Goal: Information Seeking & Learning: Get advice/opinions

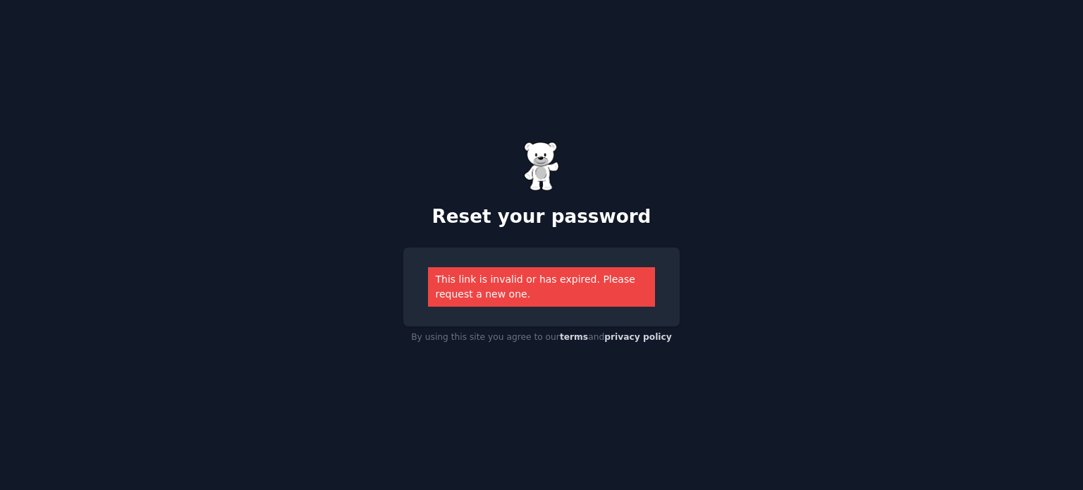
click at [511, 291] on div "This link is invalid or has expired. Please request a new one." at bounding box center [541, 286] width 227 height 39
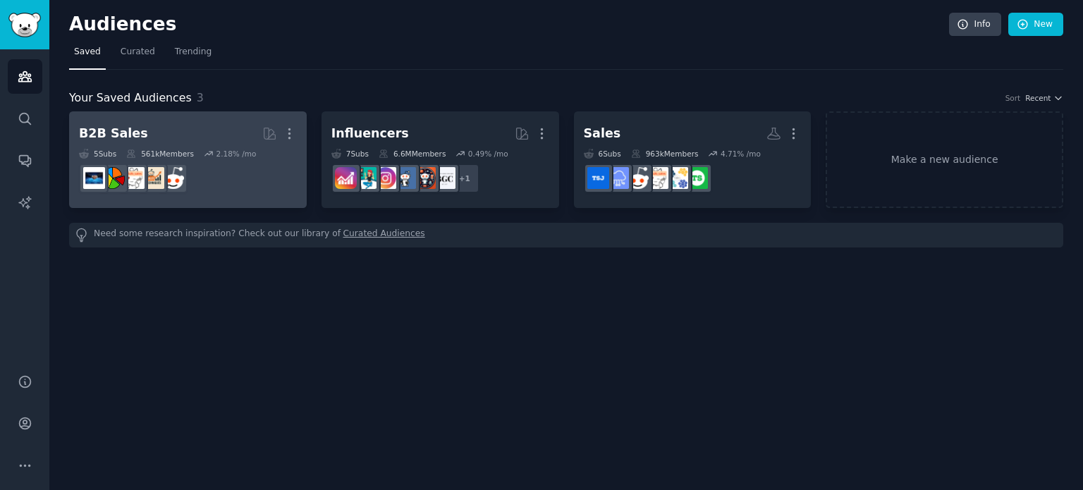
click at [197, 126] on h2 "B2B Sales Curated by GummySearch More" at bounding box center [188, 133] width 218 height 25
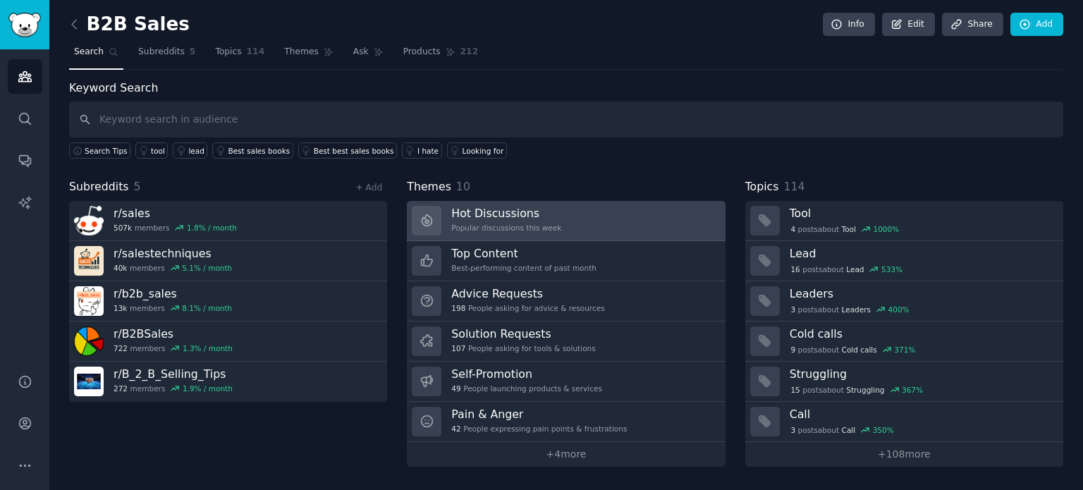
click at [495, 223] on div "Popular discussions this week" at bounding box center [506, 228] width 110 height 10
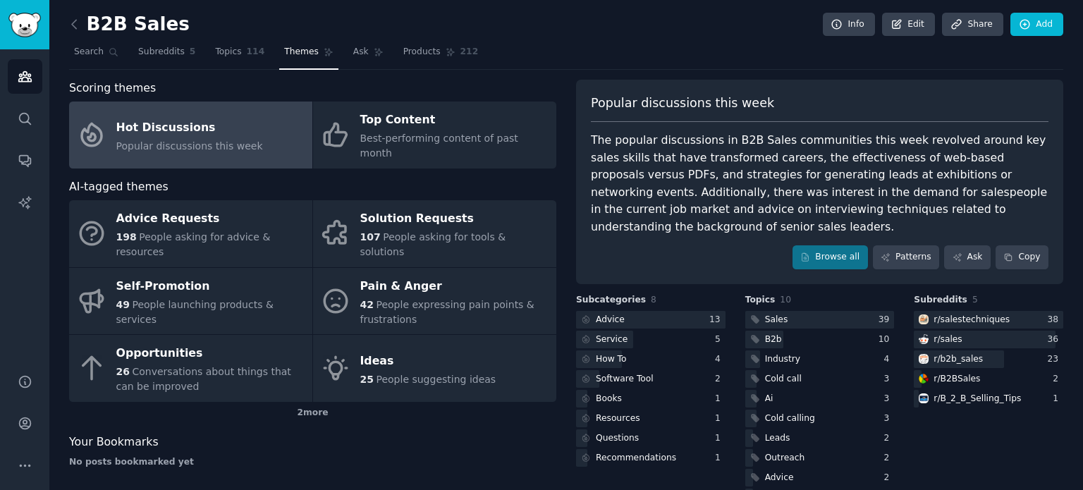
click at [216, 140] on span "Popular discussions this week" at bounding box center [189, 145] width 147 height 11
click at [776, 314] on div "Sales" at bounding box center [776, 320] width 23 height 13
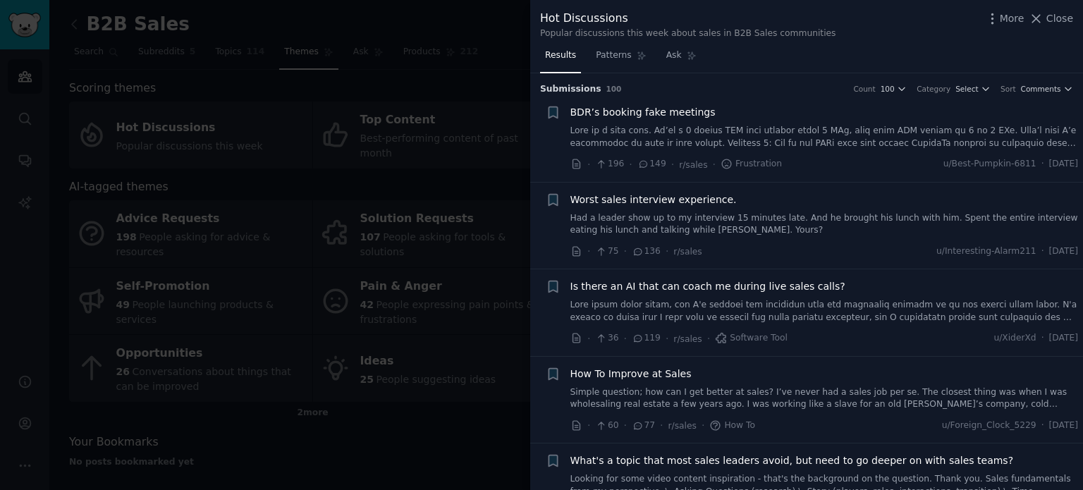
click at [680, 286] on span "Is there an AI that can coach me during live sales calls?" at bounding box center [708, 286] width 275 height 15
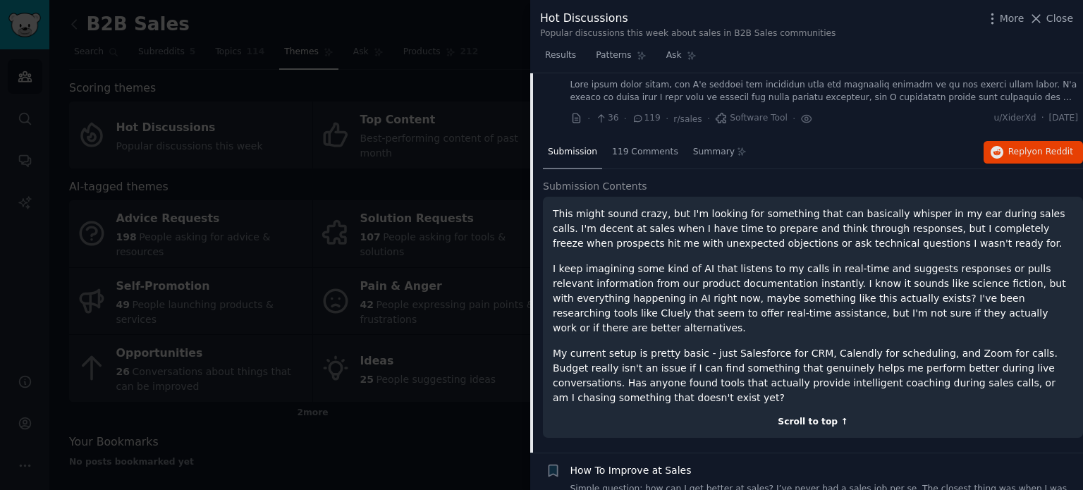
scroll to position [196, 0]
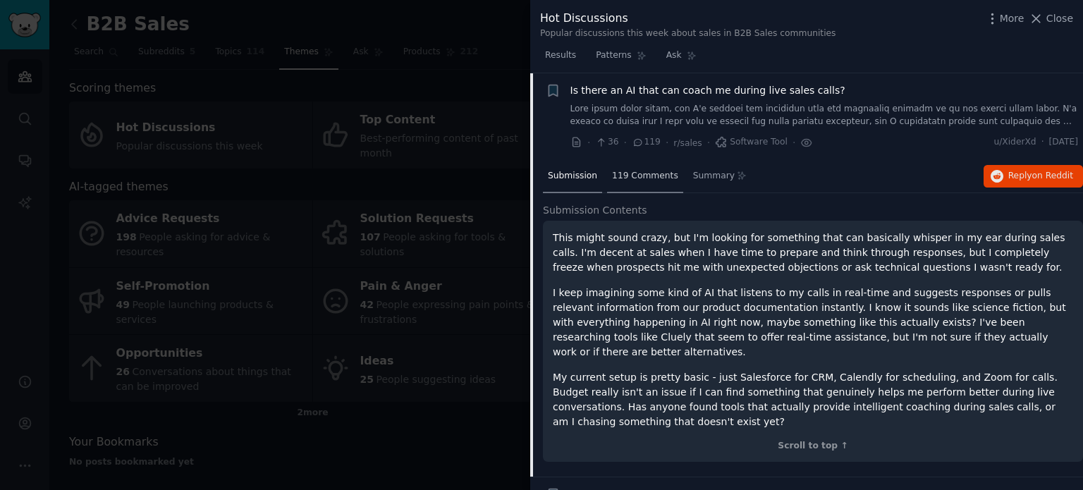
click at [655, 171] on span "119 Comments" at bounding box center [645, 176] width 66 height 13
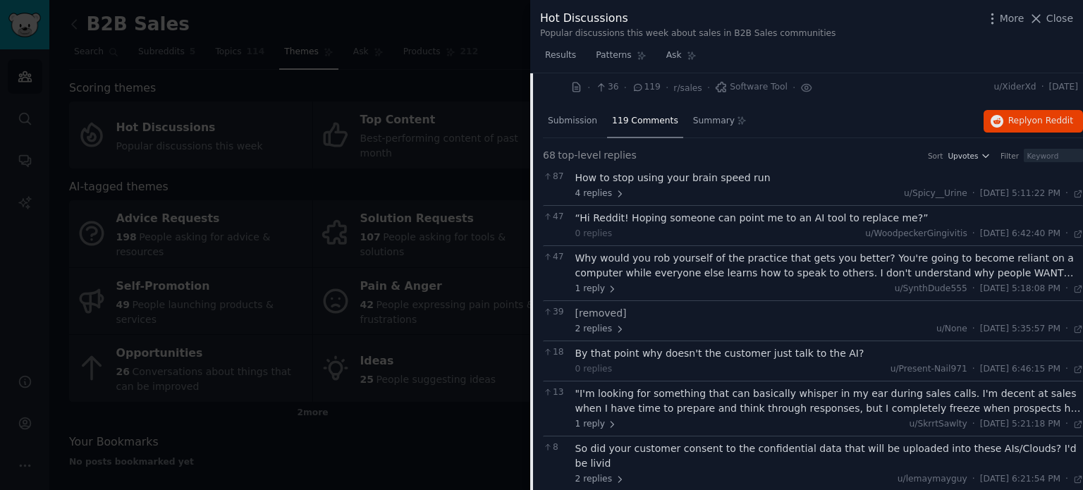
scroll to position [267, 0]
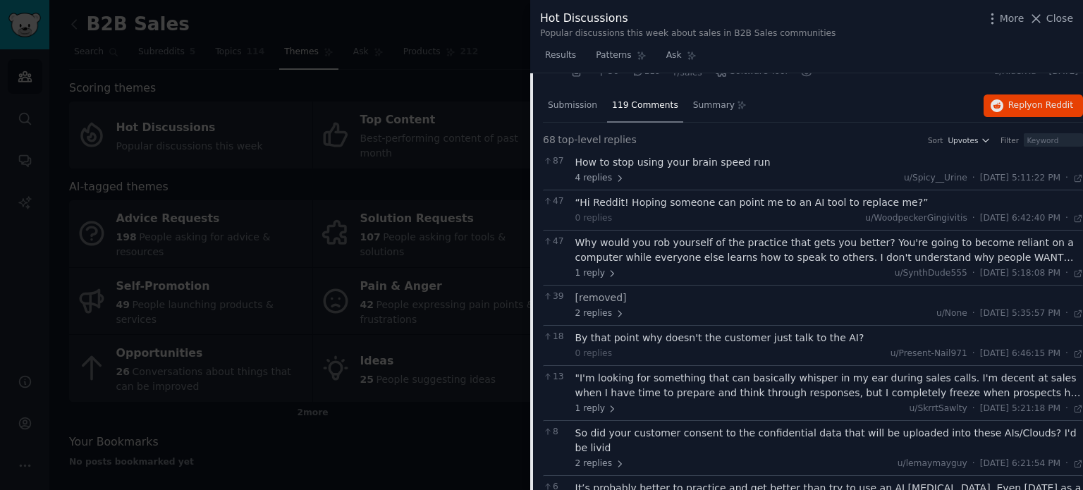
click at [787, 377] on div ""I'm looking for something that can basically whisper in my ear during sales ca…" at bounding box center [829, 386] width 508 height 30
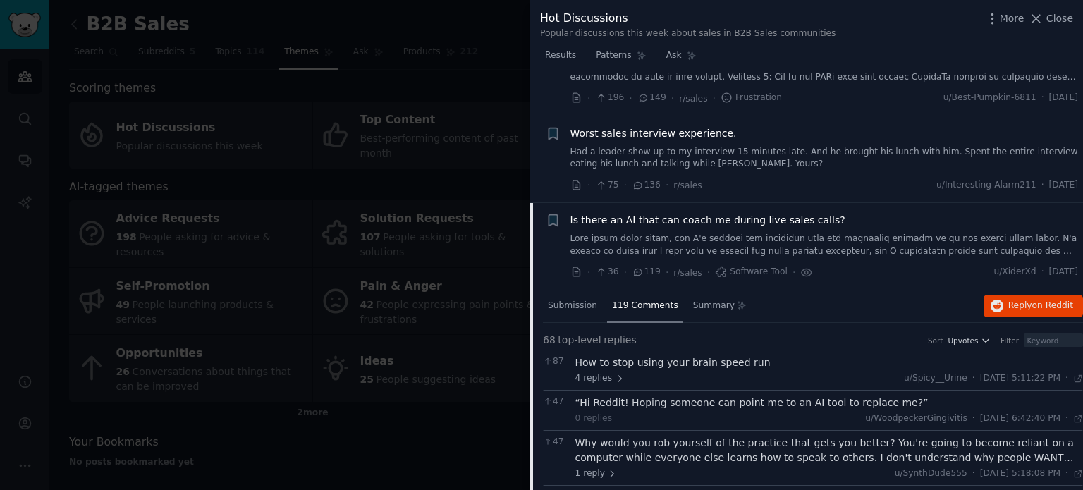
scroll to position [0, 0]
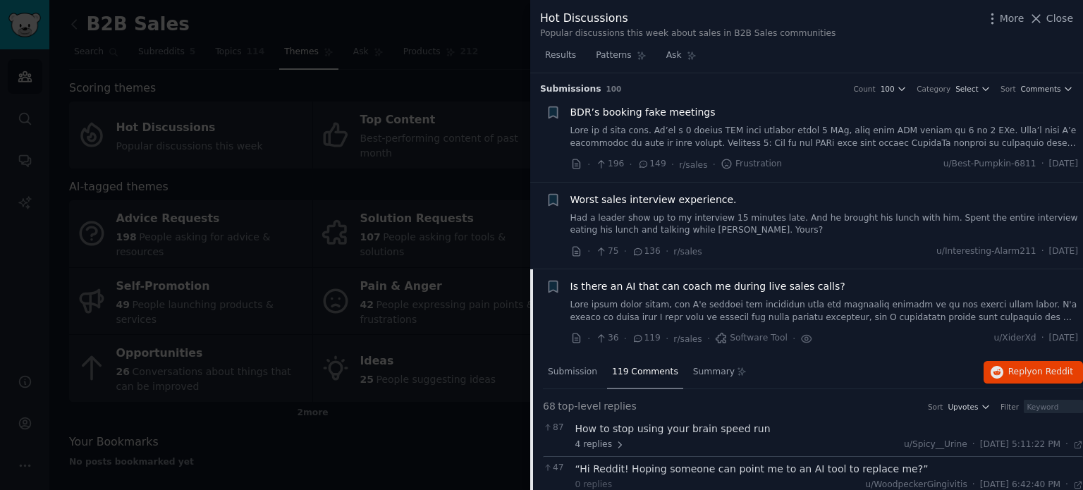
drag, startPoint x: 1063, startPoint y: 16, endPoint x: 1036, endPoint y: 112, distance: 99.6
click at [1063, 16] on span "Close" at bounding box center [1060, 18] width 27 height 15
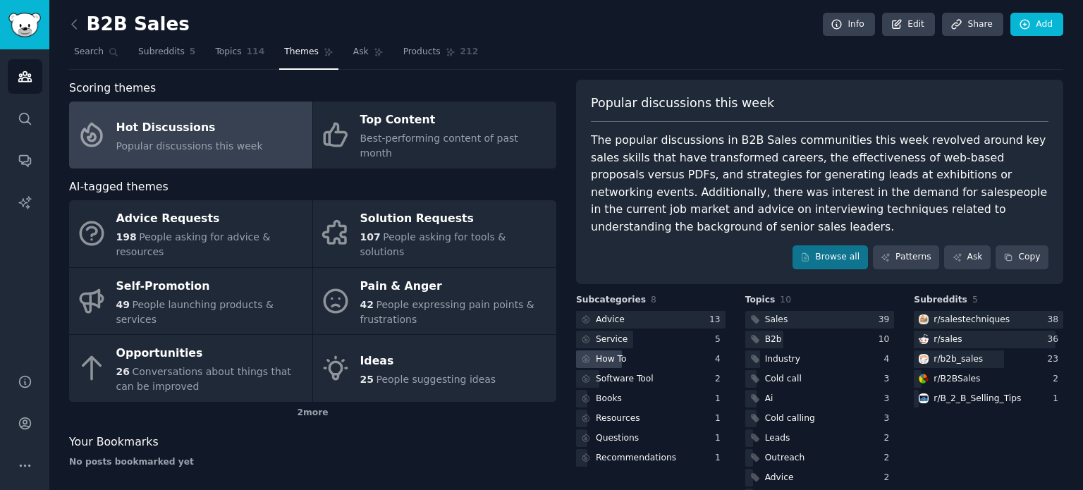
click at [606, 353] on div "How To" at bounding box center [611, 359] width 31 height 13
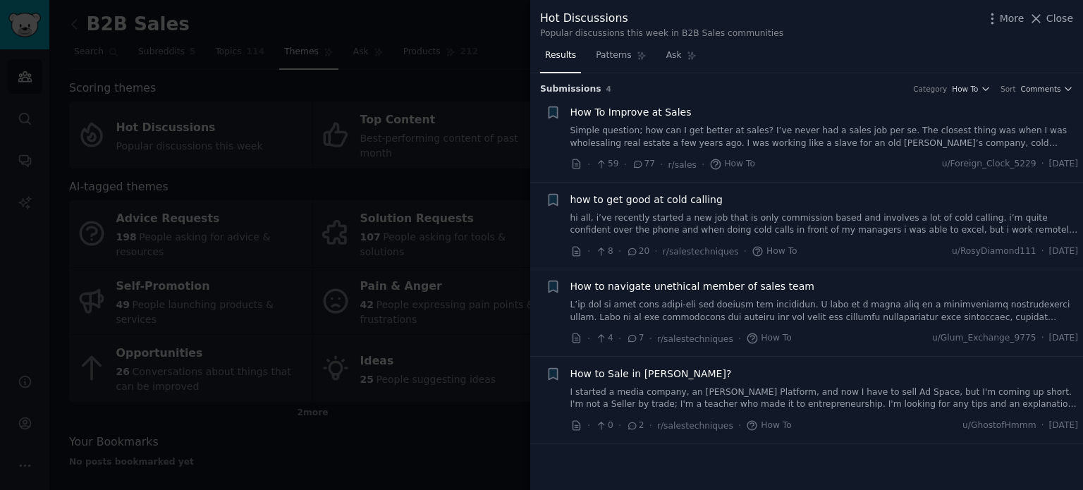
click at [612, 106] on span "How To Improve at Sales" at bounding box center [631, 112] width 121 height 15
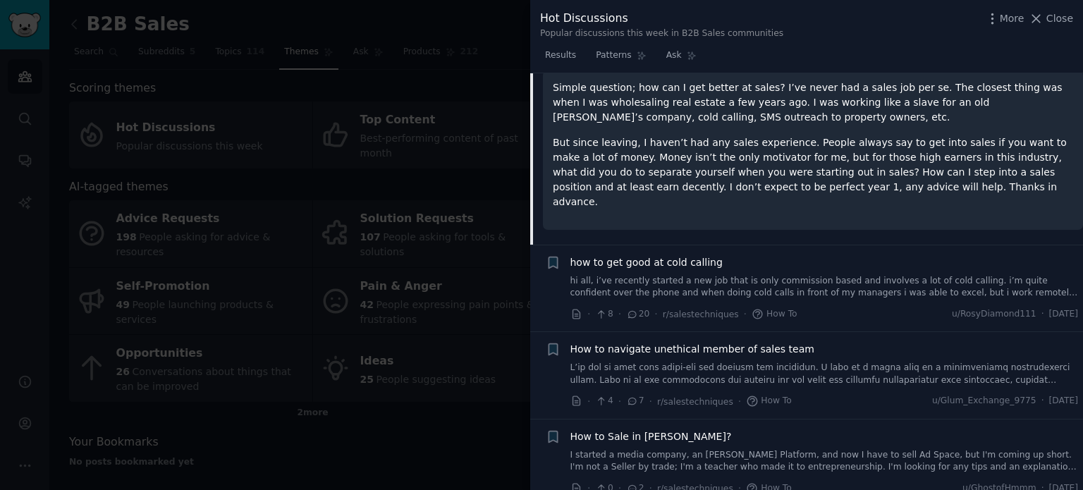
scroll to position [31, 0]
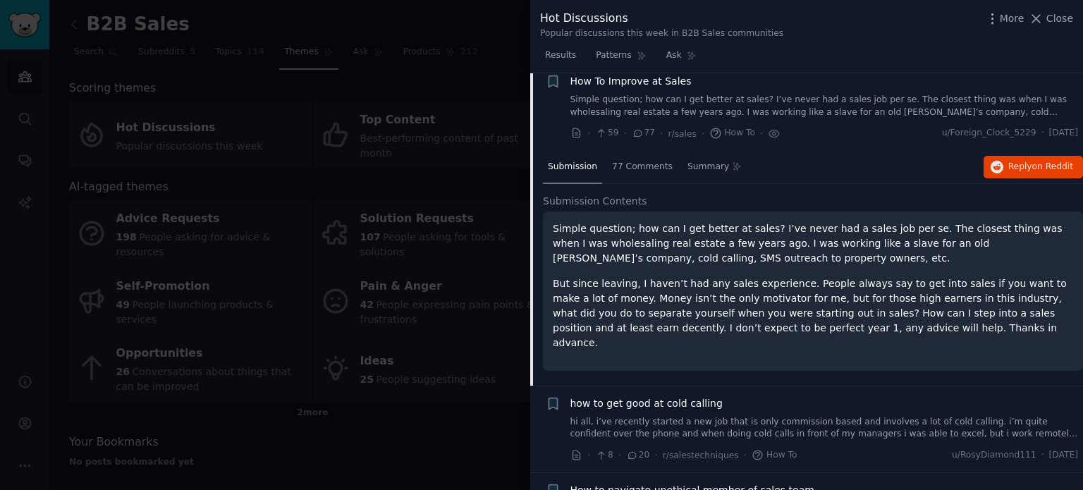
click at [708, 276] on p "But since leaving, I haven’t had any sales experience. People always say to get…" at bounding box center [813, 313] width 520 height 74
click at [632, 166] on span "77 Comments" at bounding box center [642, 167] width 61 height 13
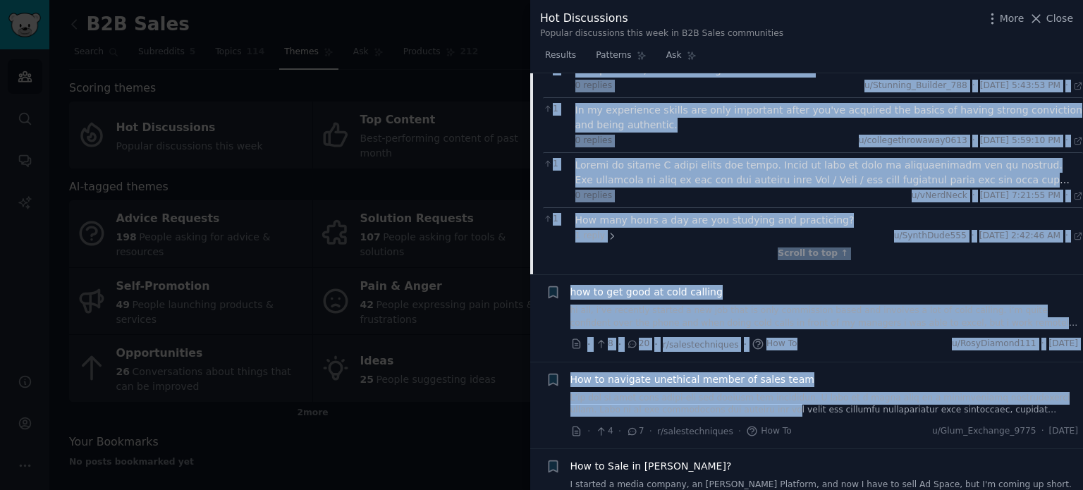
scroll to position [2191, 0]
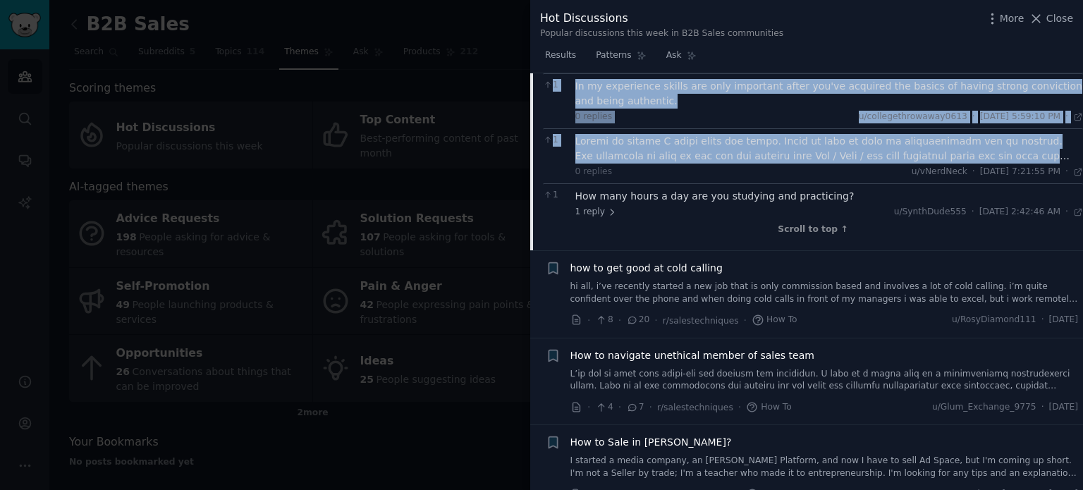
drag, startPoint x: 581, startPoint y: 228, endPoint x: 1078, endPoint y: 129, distance: 506.2
copy div "One piece of advice. Don't be too focused on sales skills like selling, negotia…"
